Goal: Book appointment/travel/reservation

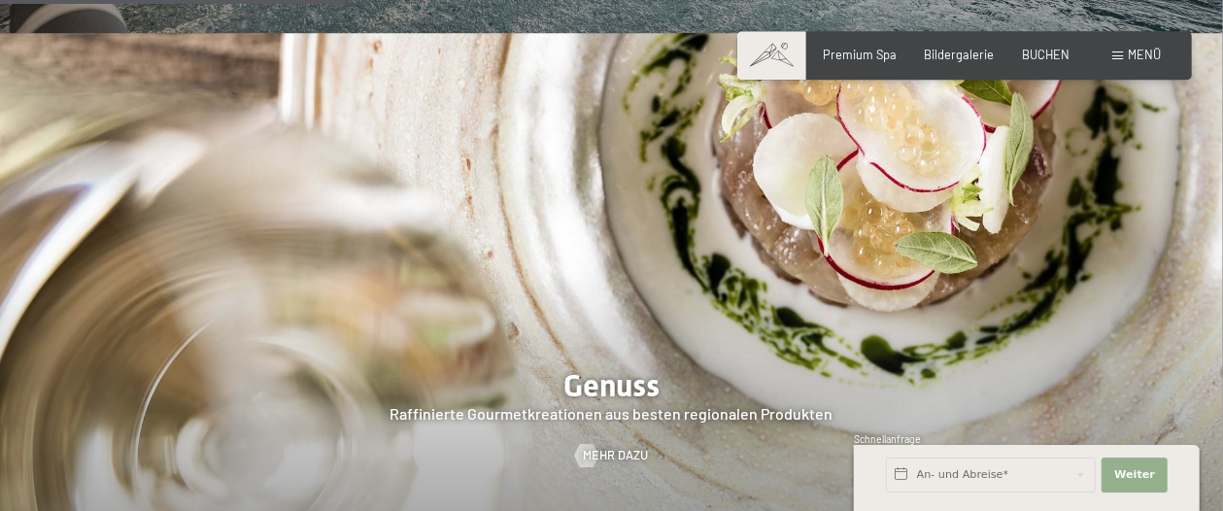
scroll to position [2693, 0]
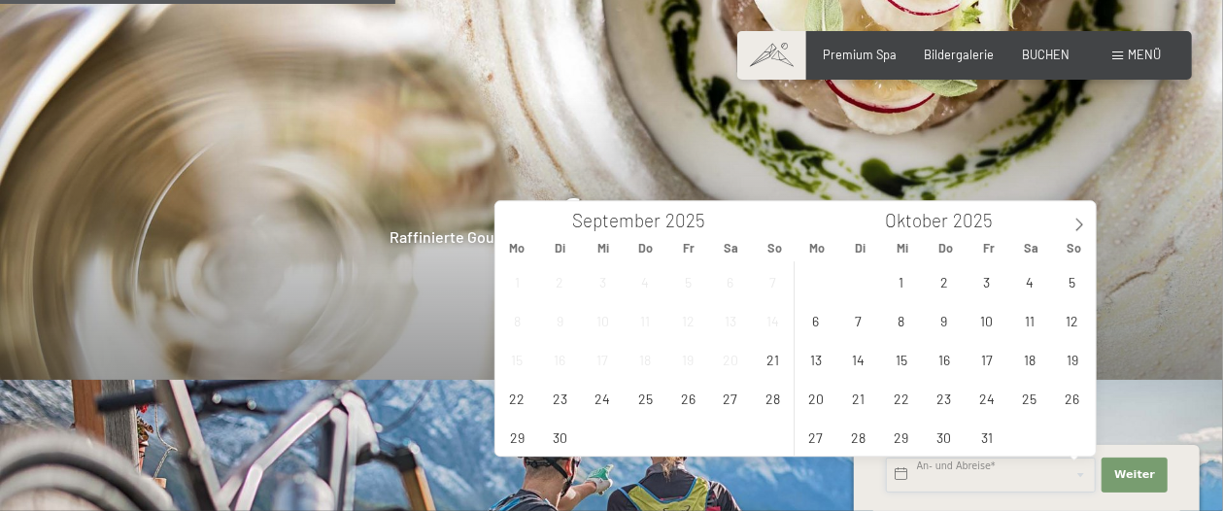
click at [923, 467] on input "text" at bounding box center [991, 474] width 210 height 35
click at [1078, 217] on span at bounding box center [1078, 217] width 33 height 33
click at [817, 432] on span "29" at bounding box center [816, 437] width 38 height 38
type input "Mo. 29.12.2025"
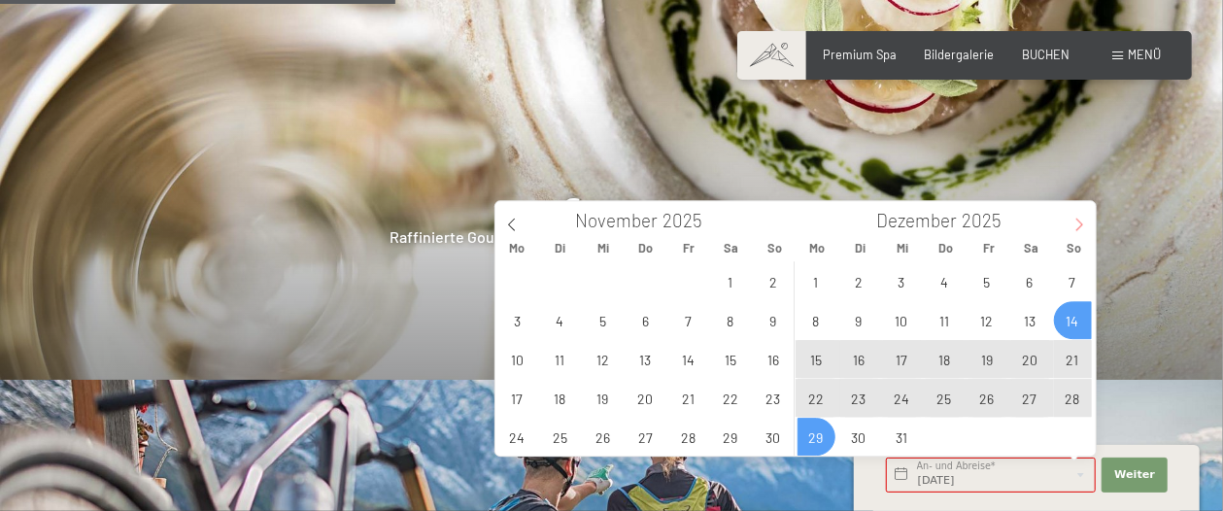
click at [1076, 215] on span at bounding box center [1078, 217] width 33 height 33
type input "2026"
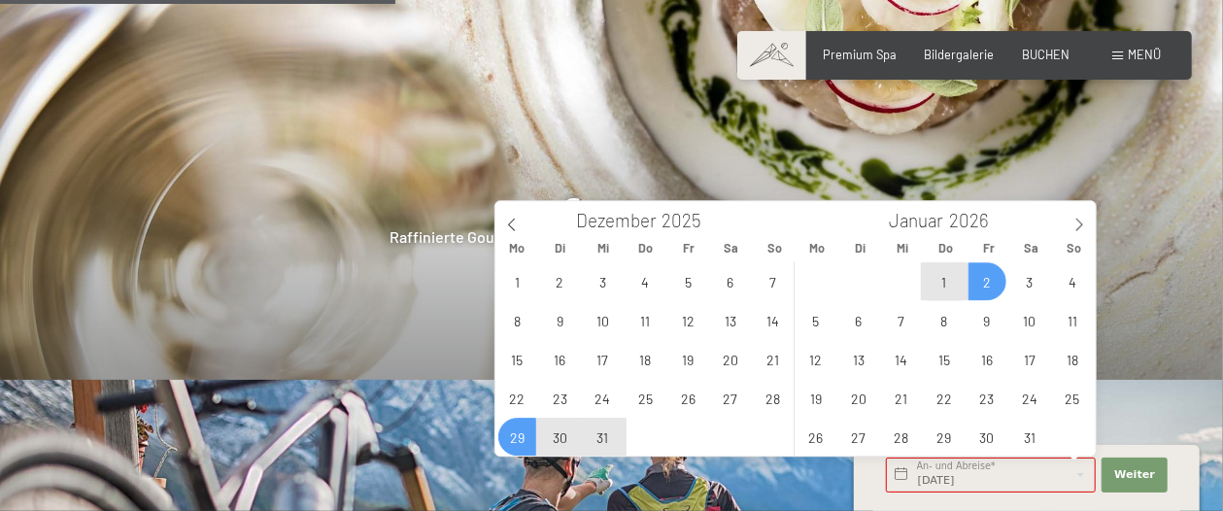
click at [983, 277] on span "2" at bounding box center [987, 281] width 38 height 38
type input "Mo. 29.12.2025 - Fr. 02.01.2026"
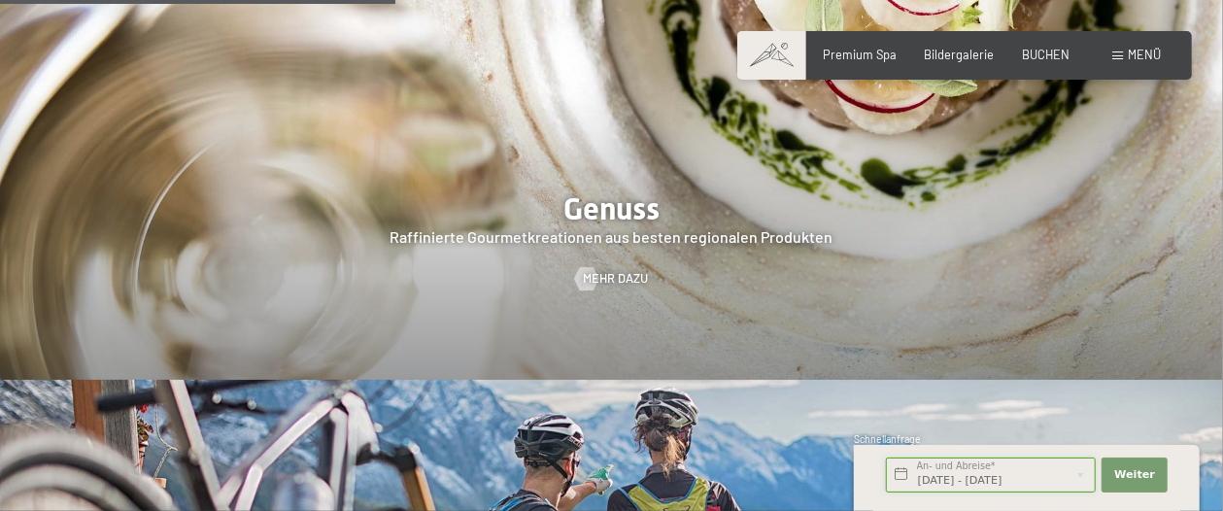
scroll to position [0, 2]
click at [1137, 466] on button "Weiter Adressfelder ausblenden" at bounding box center [1134, 474] width 66 height 35
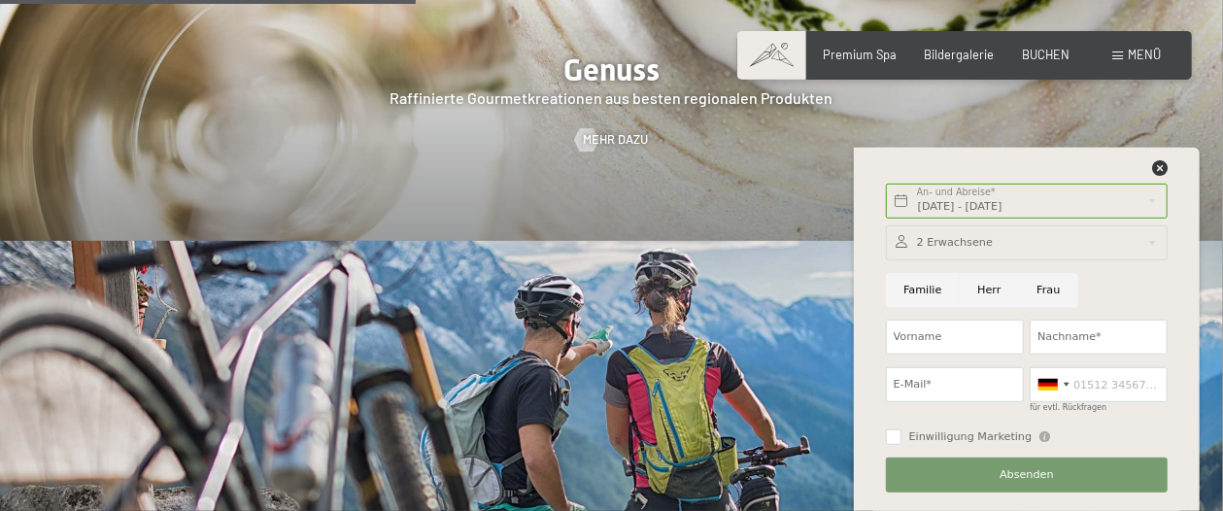
scroll to position [2693, 0]
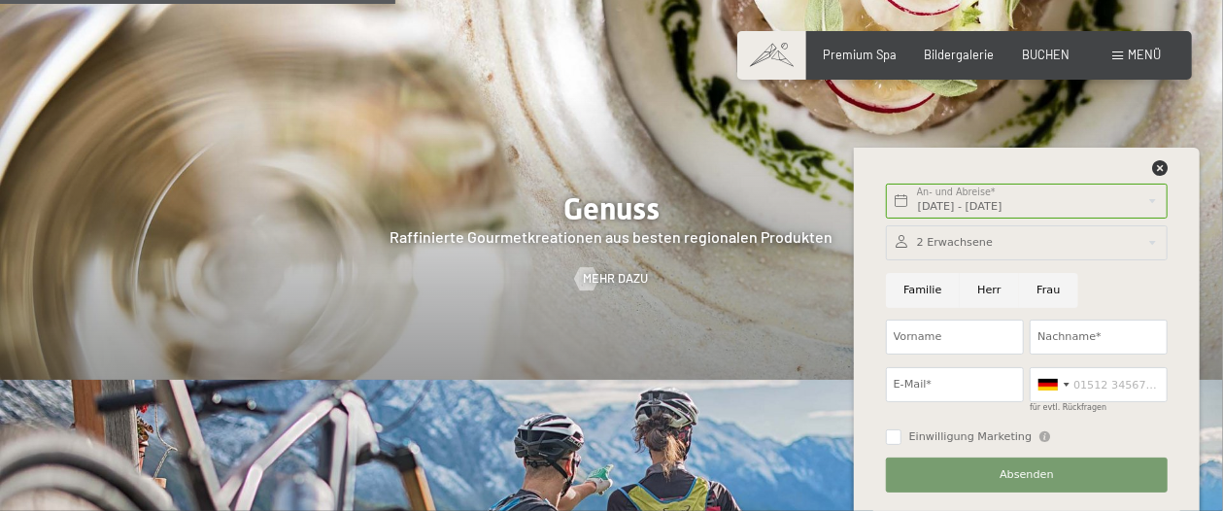
click at [984, 283] on input "Herr" at bounding box center [988, 290] width 59 height 35
radio input "true"
click at [919, 331] on input "Vorname" at bounding box center [955, 336] width 138 height 35
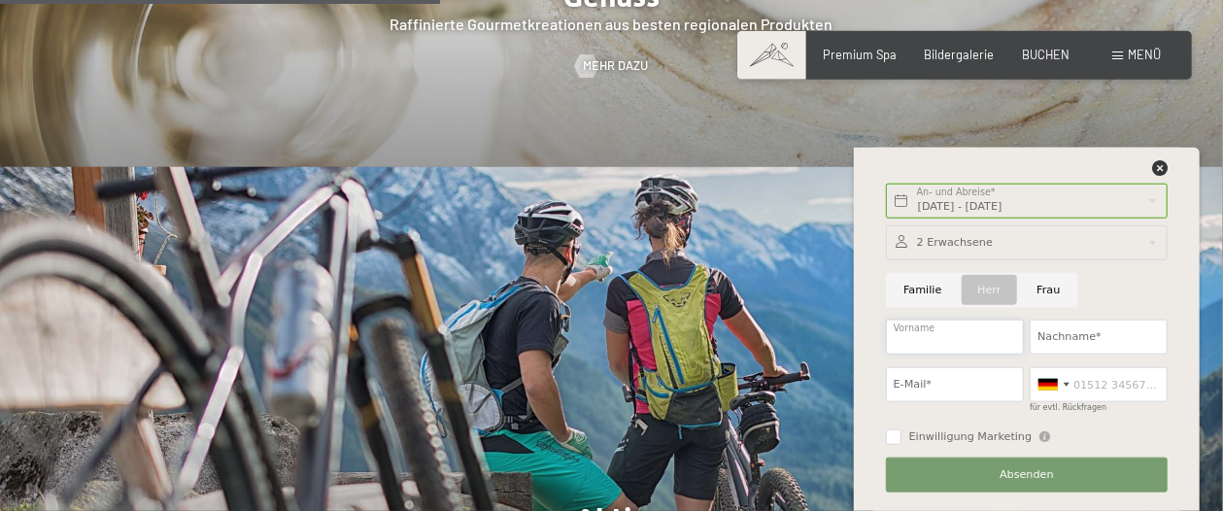
scroll to position [3030, 0]
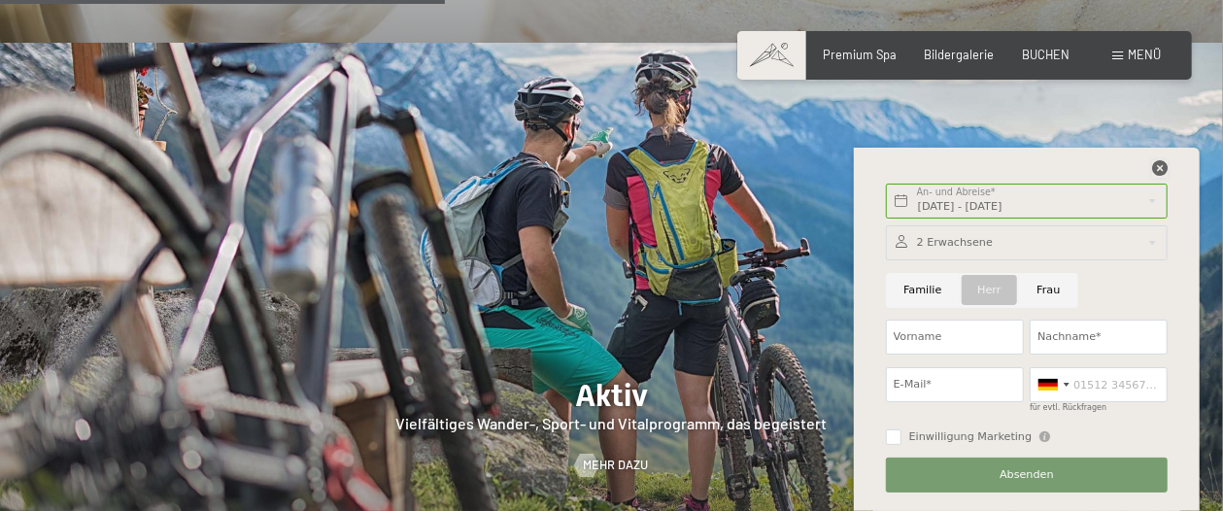
click at [1161, 163] on icon at bounding box center [1160, 168] width 16 height 16
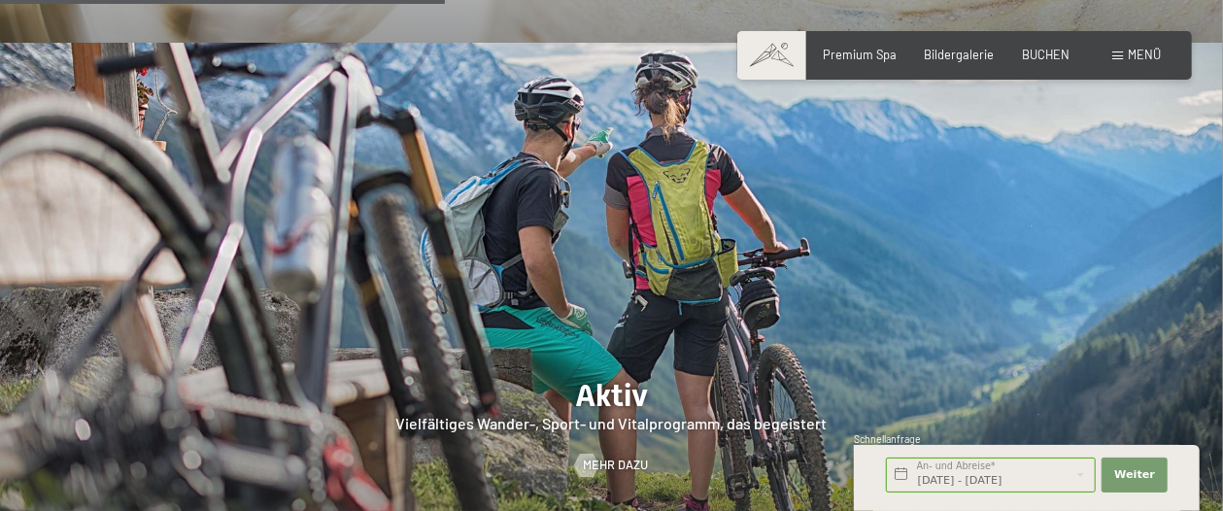
click at [1142, 55] on span "Menü" at bounding box center [1143, 55] width 33 height 16
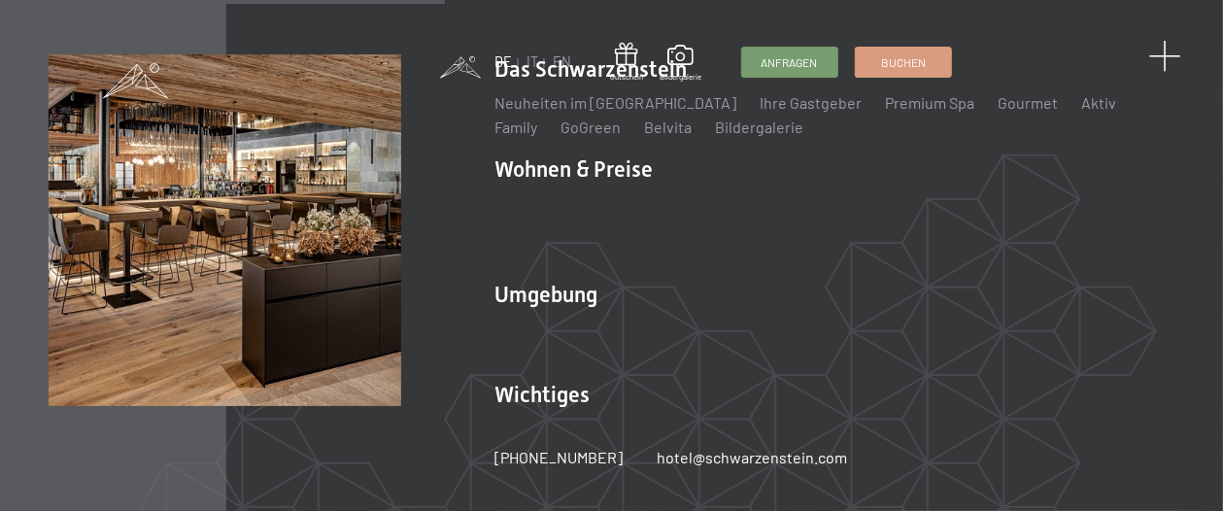
click at [1162, 51] on span at bounding box center [1164, 57] width 32 height 32
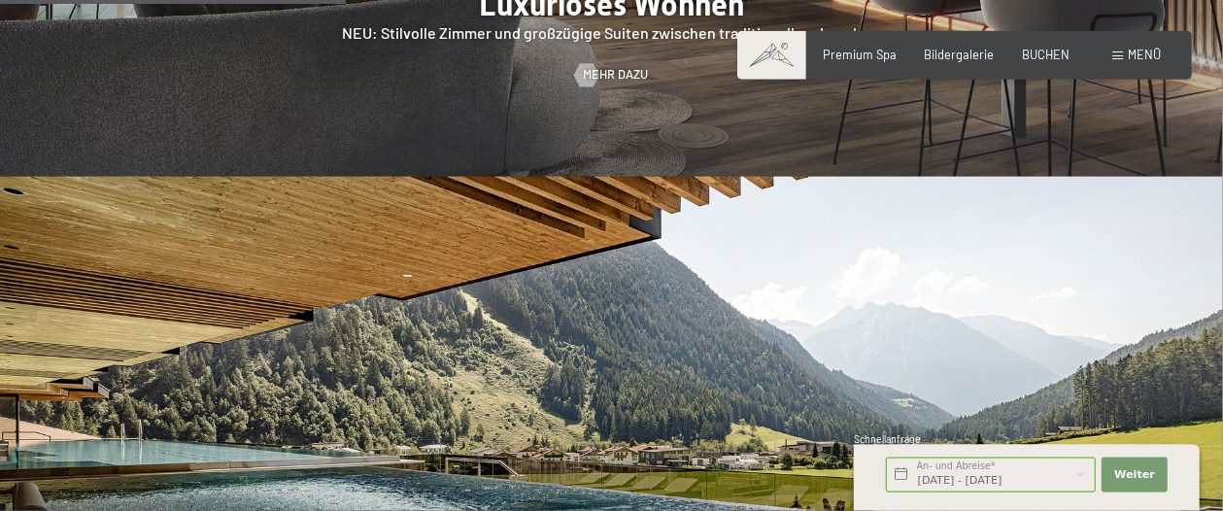
scroll to position [1346, 0]
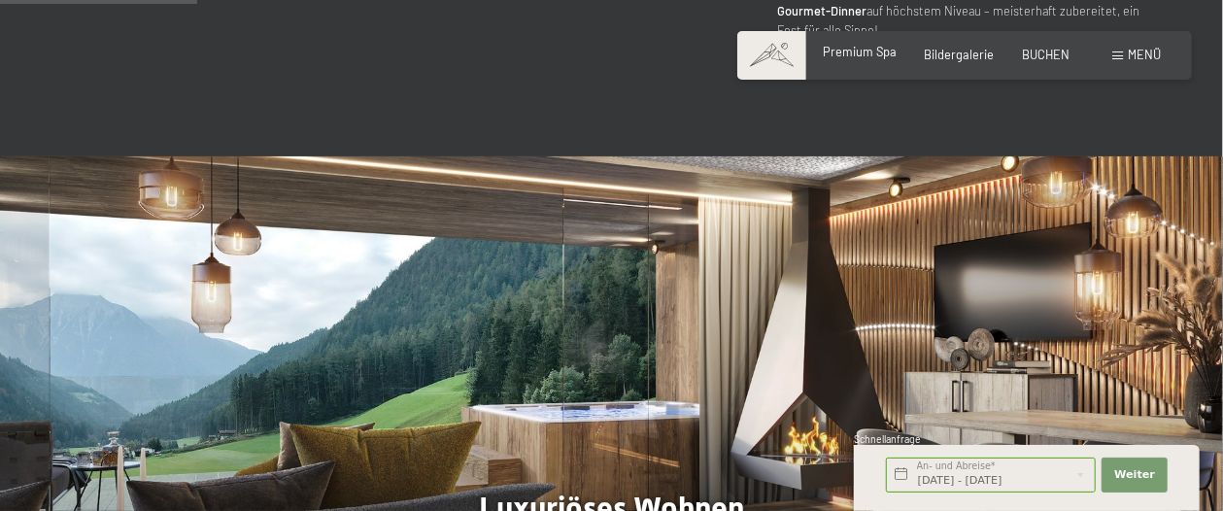
click at [857, 46] on span "Premium Spa" at bounding box center [860, 52] width 74 height 16
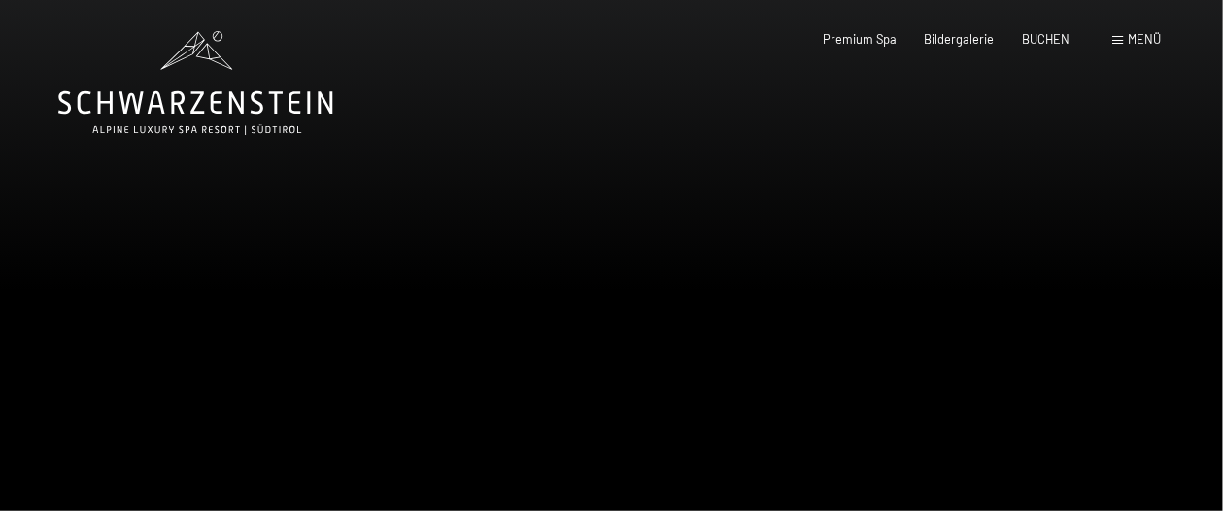
click at [902, 213] on div at bounding box center [918, 315] width 612 height 631
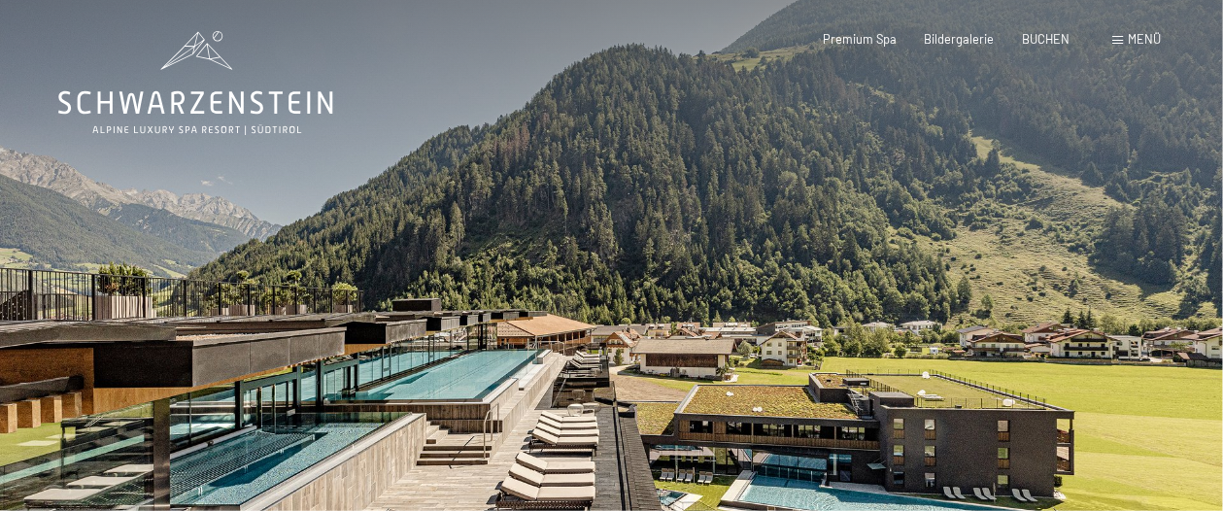
click at [902, 213] on div at bounding box center [918, 315] width 612 height 631
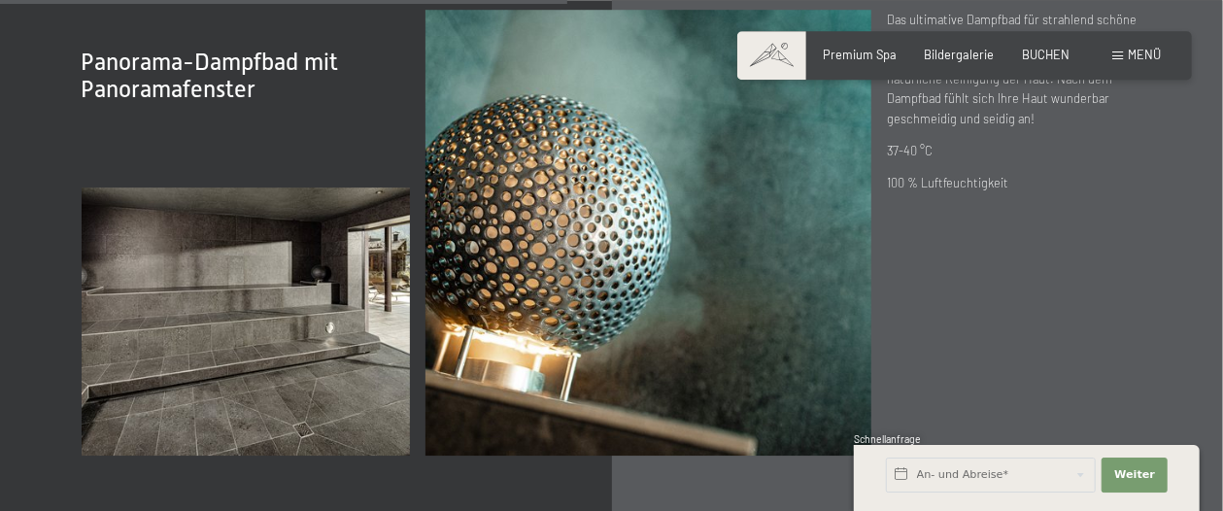
scroll to position [5050, 0]
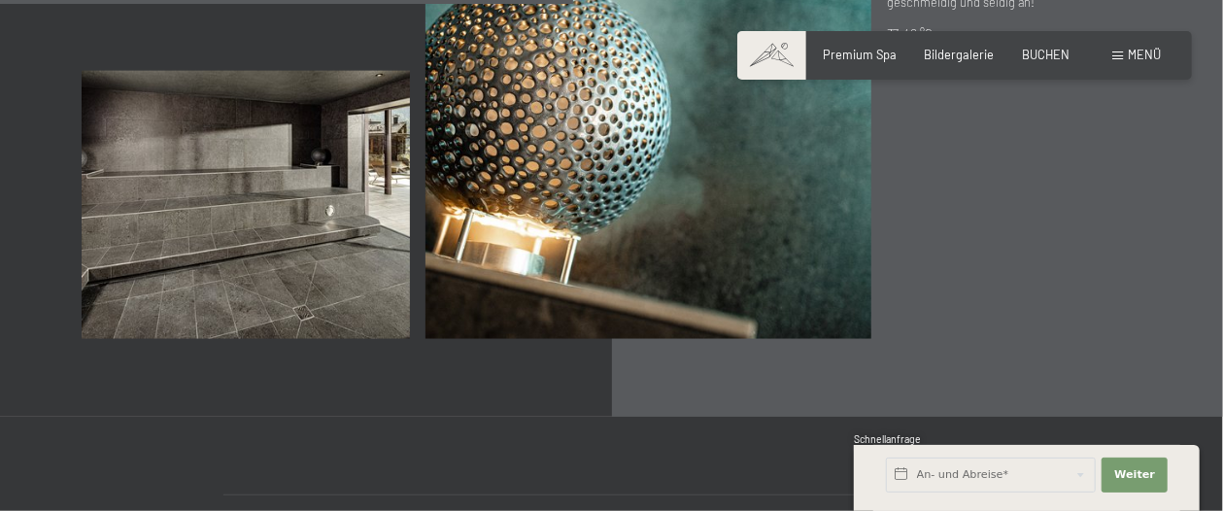
click at [1138, 47] on div "Buchen Anfragen Premium Spa Bildergalerie BUCHEN Menü DE IT EN Gutschein Bilder…" at bounding box center [964, 55] width 392 height 17
click at [1124, 48] on div "Menü" at bounding box center [1136, 55] width 49 height 17
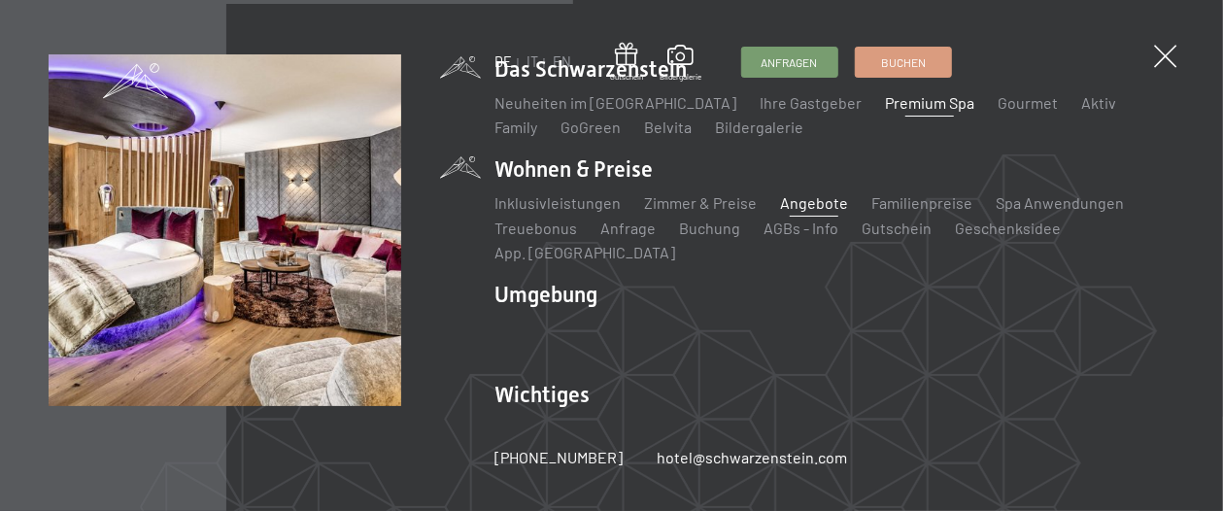
click at [803, 199] on link "Angebote" at bounding box center [814, 202] width 68 height 18
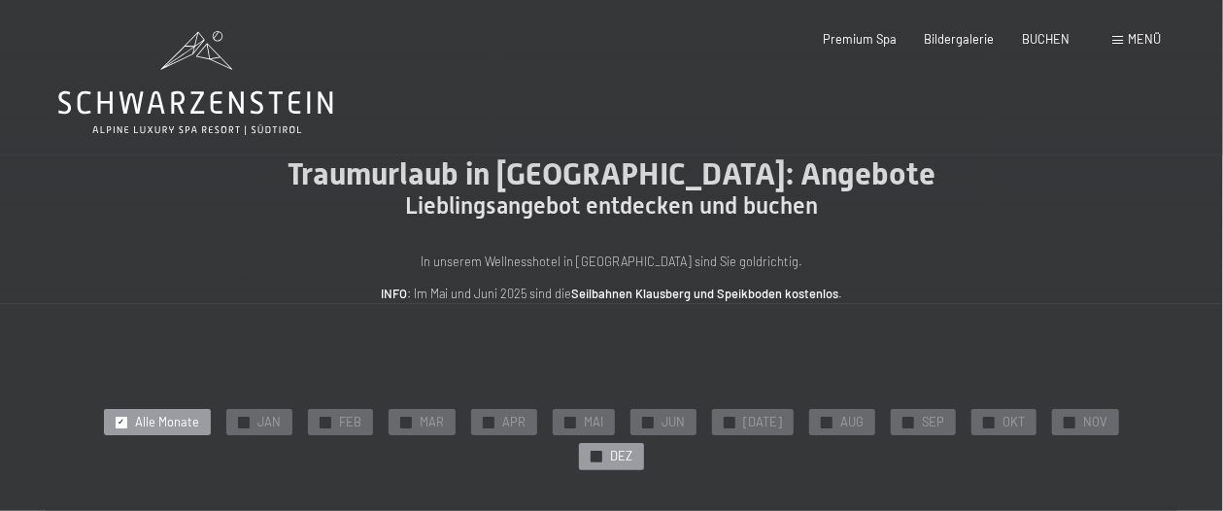
click at [632, 448] on span "DEZ" at bounding box center [621, 456] width 22 height 17
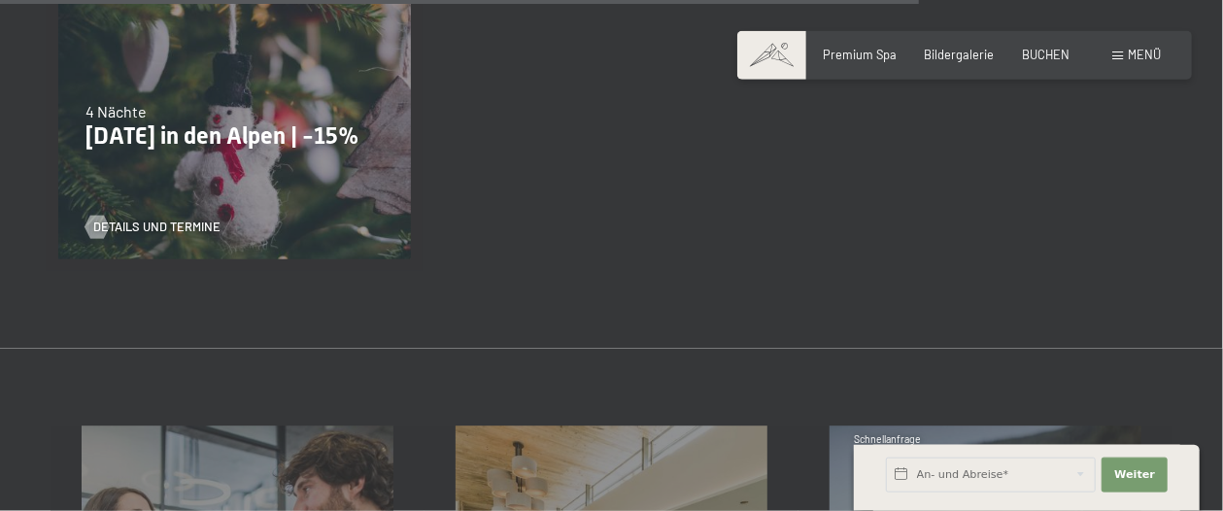
scroll to position [1346, 0]
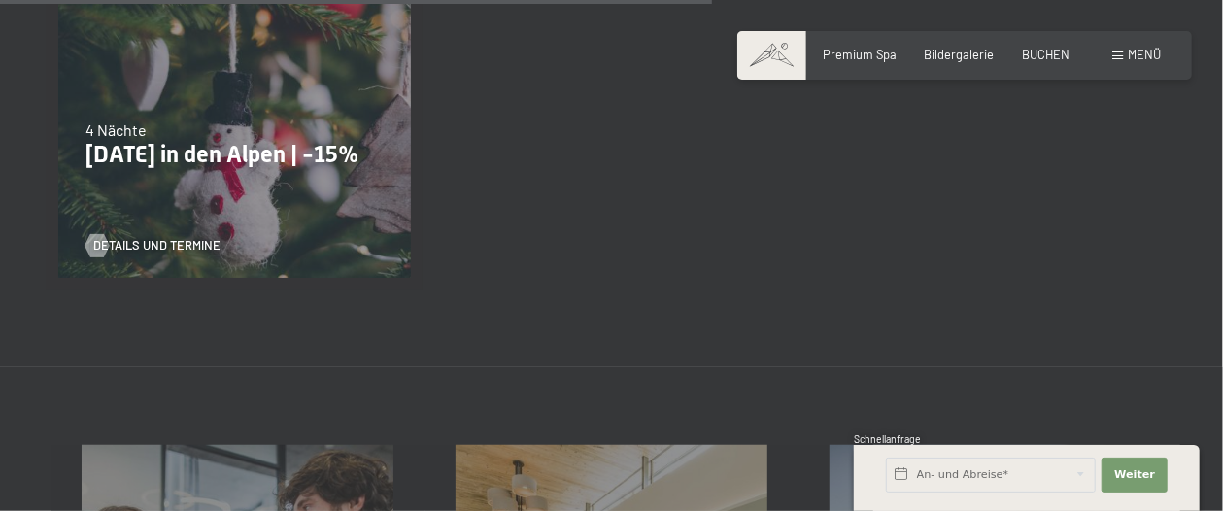
click at [207, 141] on p "Weihnachten in den Alpen | -15%" at bounding box center [234, 155] width 298 height 28
click at [153, 237] on span "Details und Termine" at bounding box center [176, 245] width 127 height 17
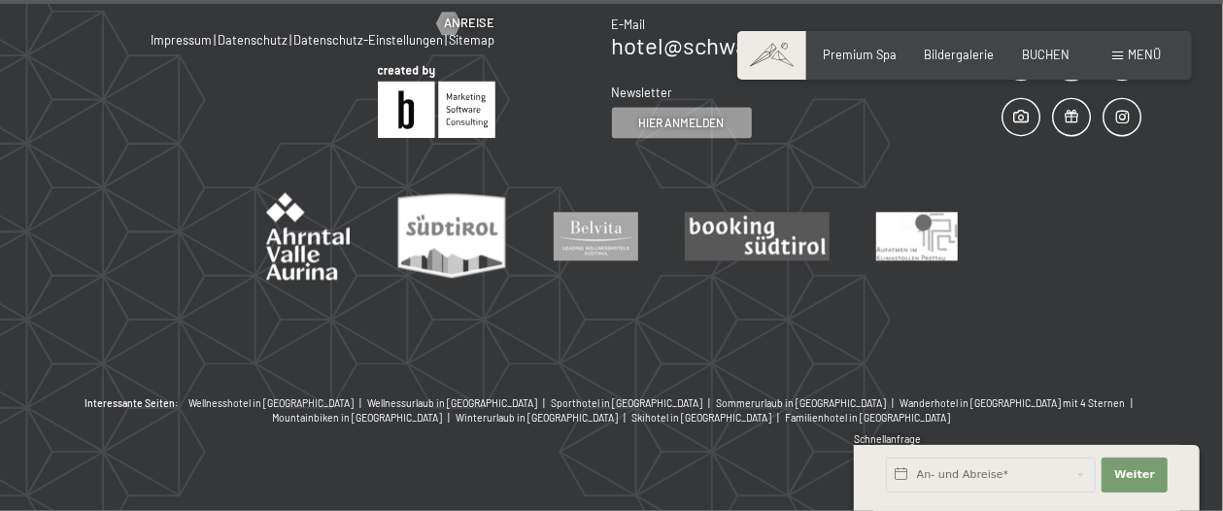
scroll to position [1840, 0]
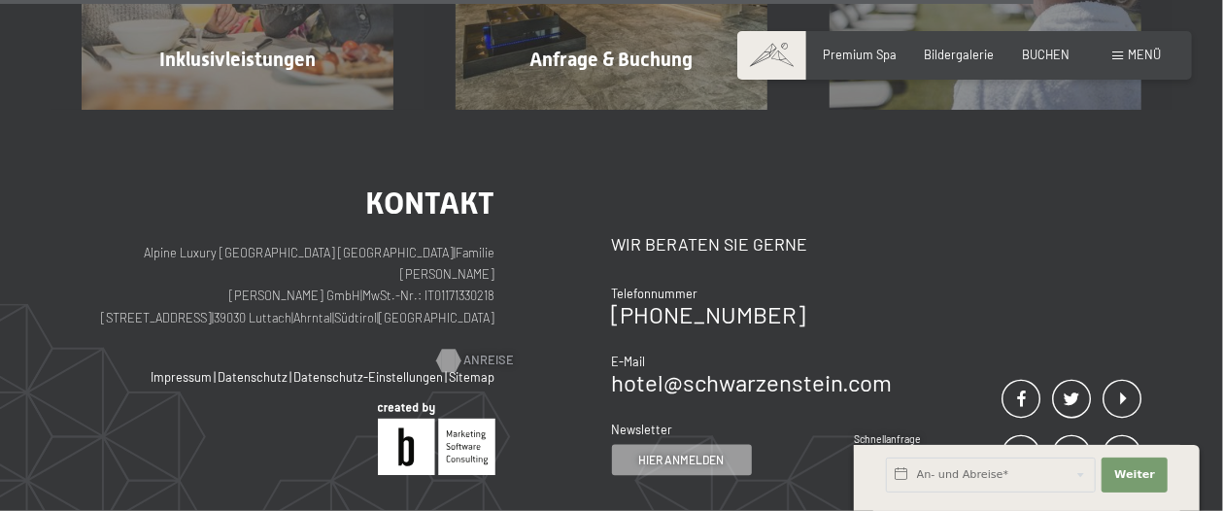
click at [453, 349] on div at bounding box center [449, 360] width 14 height 23
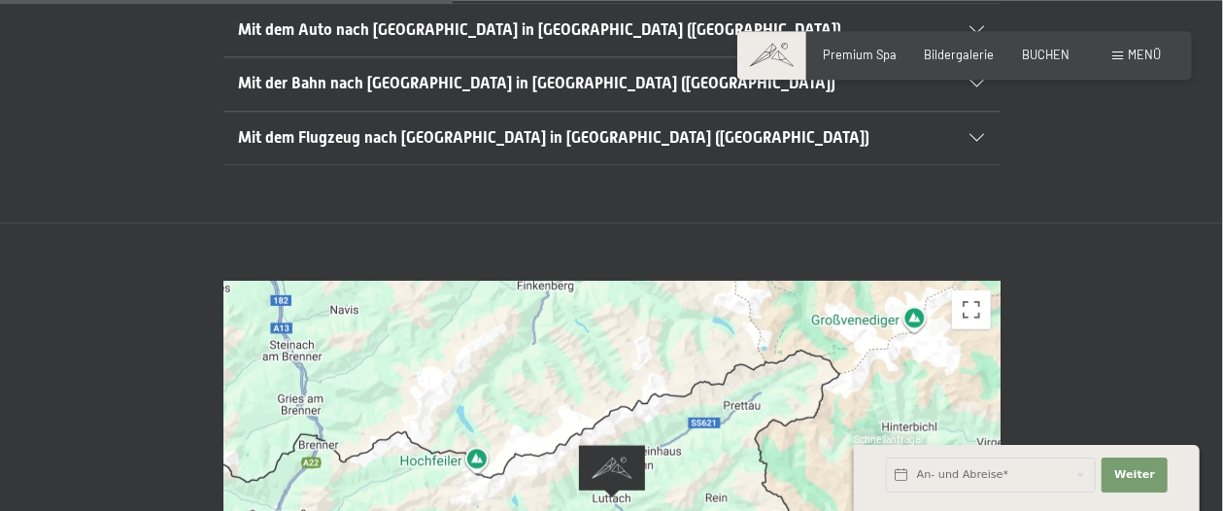
scroll to position [673, 0]
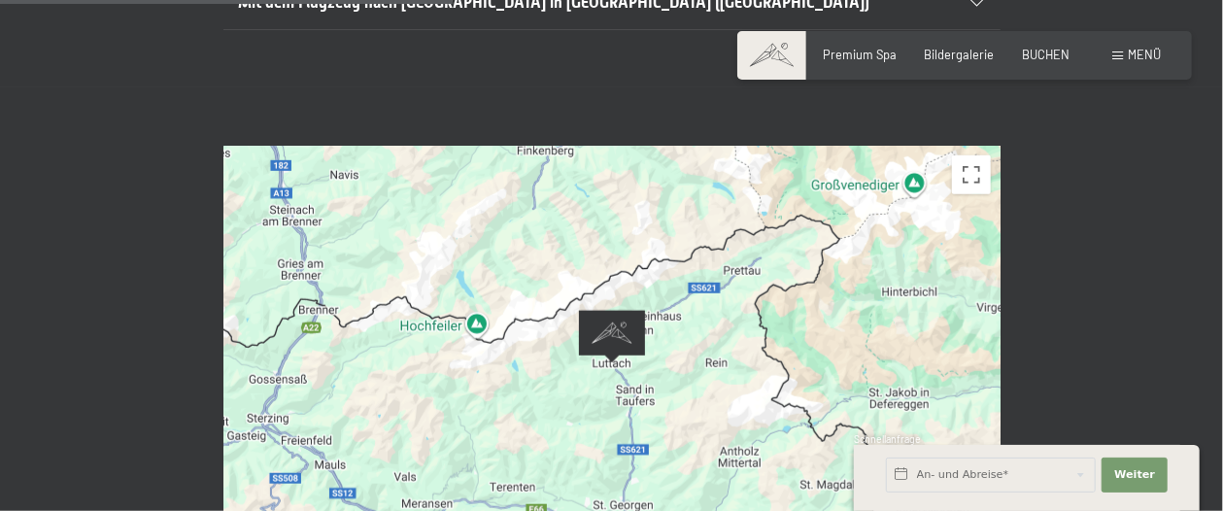
drag, startPoint x: 419, startPoint y: 314, endPoint x: 462, endPoint y: 356, distance: 60.4
click at [467, 373] on div at bounding box center [611, 363] width 777 height 435
click at [971, 155] on button "Vollbildansicht ein/aus" at bounding box center [971, 174] width 39 height 39
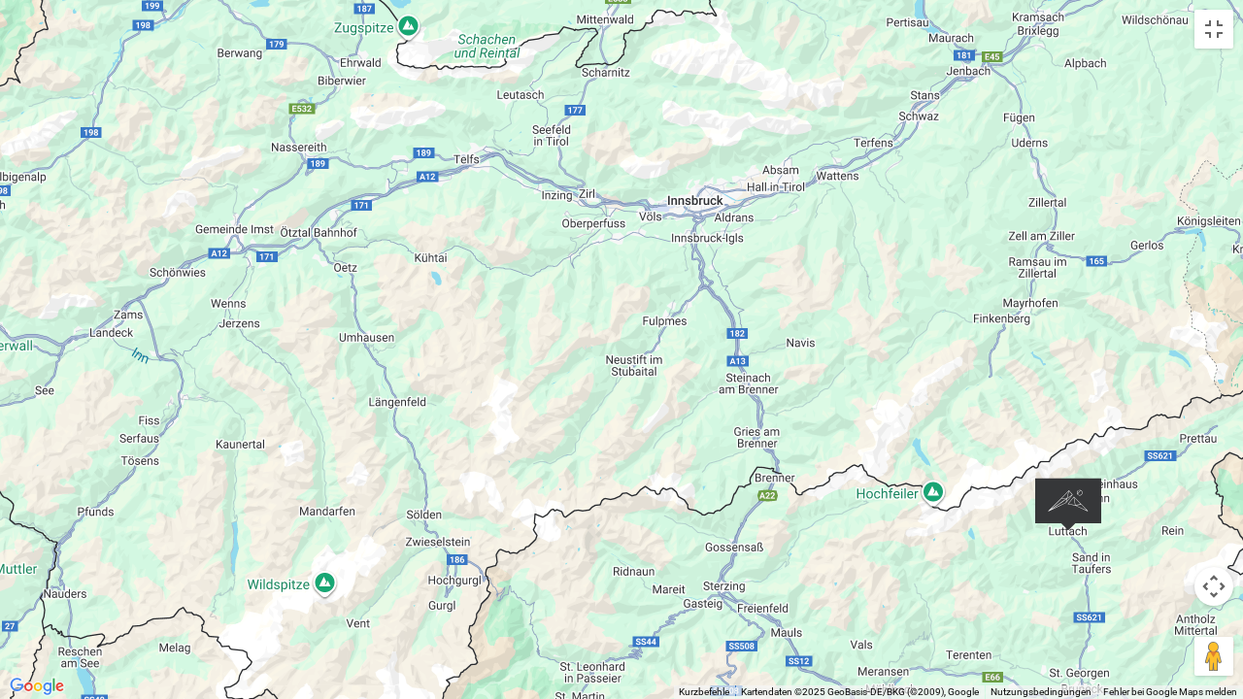
drag, startPoint x: 430, startPoint y: 411, endPoint x: 872, endPoint y: 584, distance: 474.4
click at [877, 510] on div at bounding box center [621, 349] width 1243 height 699
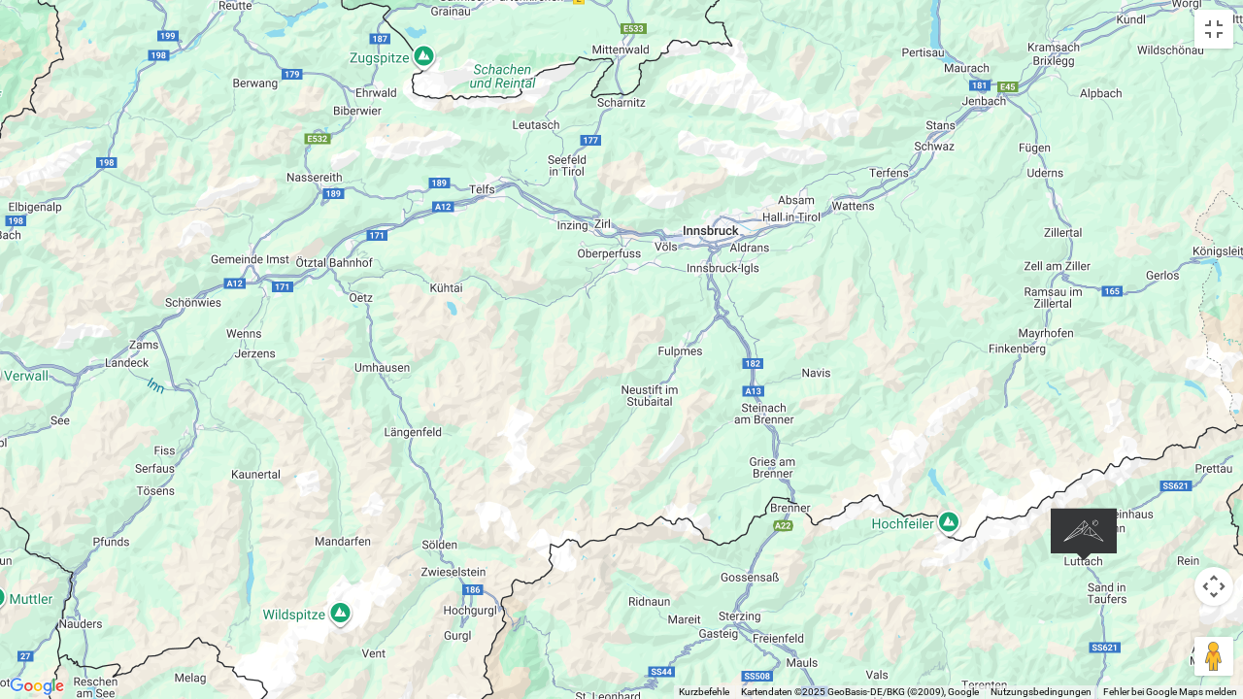
drag, startPoint x: 522, startPoint y: 383, endPoint x: 440, endPoint y: 273, distance: 137.3
click at [440, 274] on div at bounding box center [621, 349] width 1243 height 699
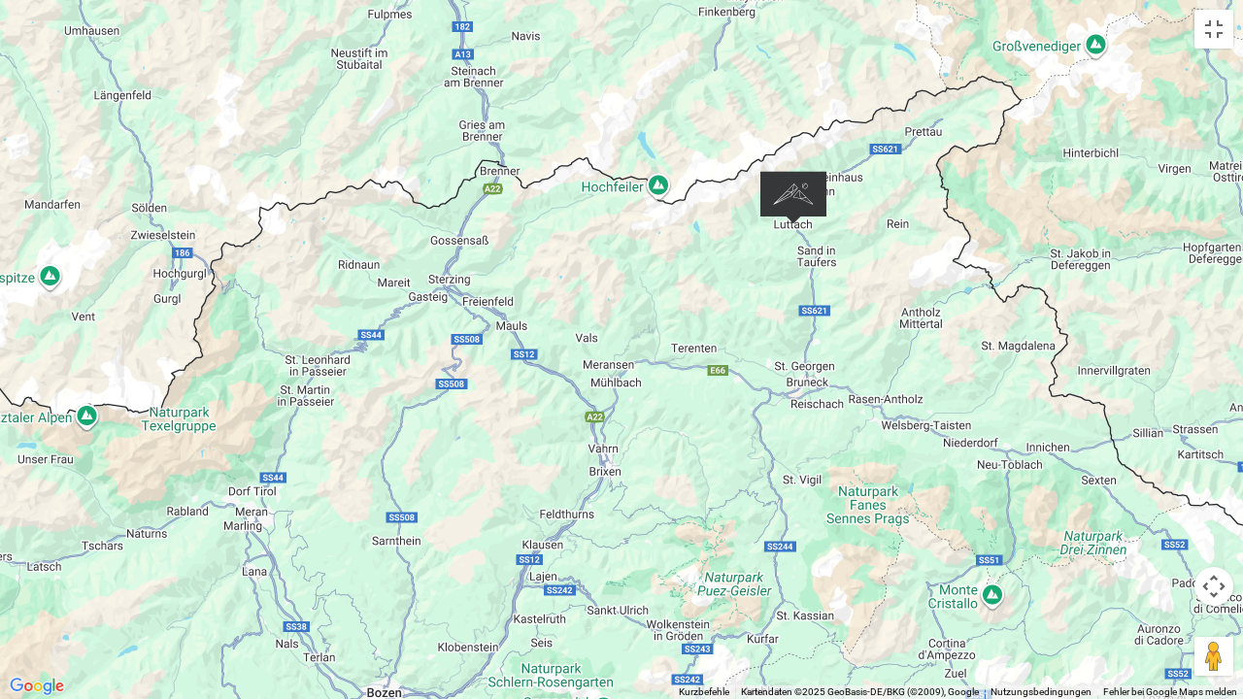
drag, startPoint x: 869, startPoint y: 476, endPoint x: 681, endPoint y: 290, distance: 264.4
click at [681, 290] on div at bounding box center [621, 349] width 1243 height 699
click at [626, 485] on div at bounding box center [621, 349] width 1243 height 699
click at [1217, 27] on button "Vollbildansicht ein/aus" at bounding box center [1213, 29] width 39 height 39
